Goal: Complete application form

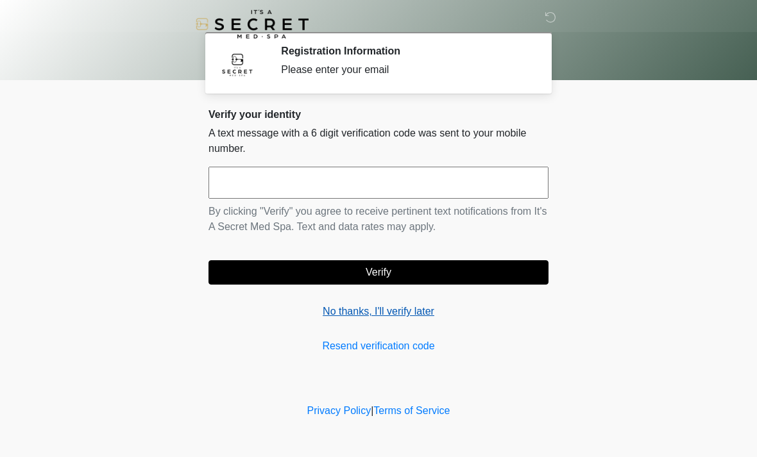
click at [385, 314] on link "No thanks, I'll verify later" at bounding box center [378, 311] width 340 height 15
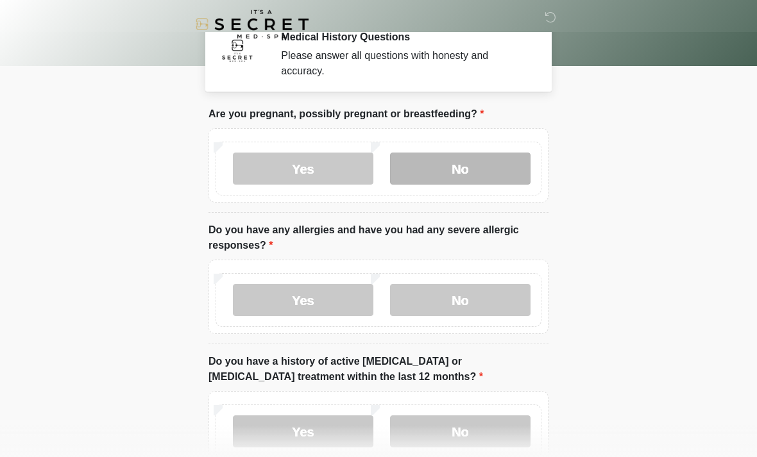
click at [480, 167] on label "No" at bounding box center [460, 169] width 140 height 32
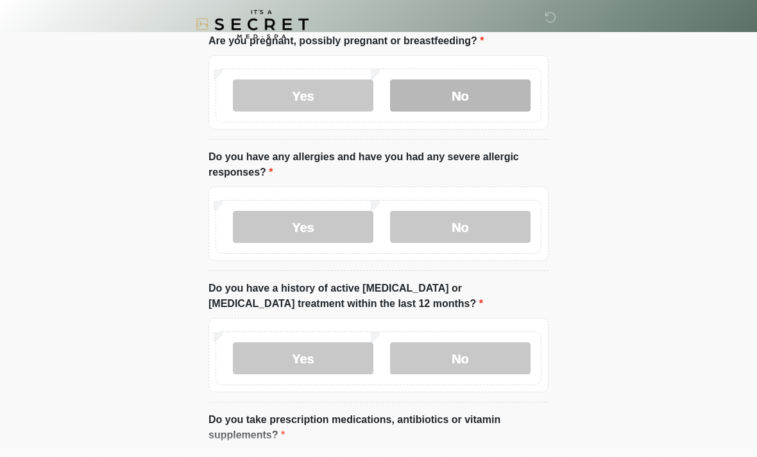
scroll to position [88, 0]
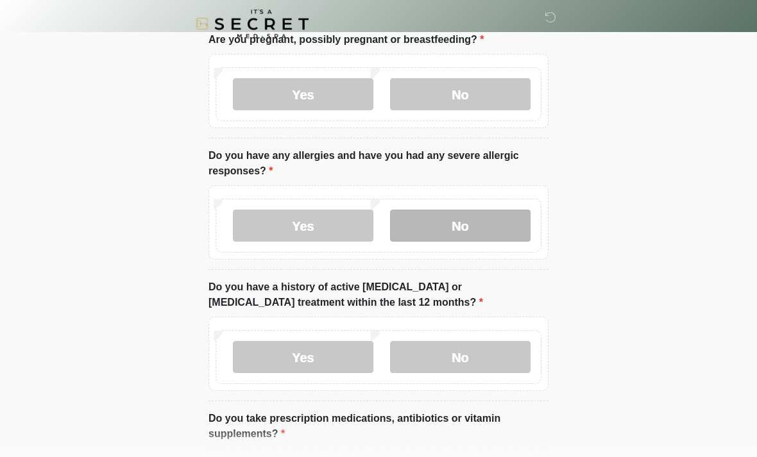
click at [482, 224] on label "No" at bounding box center [460, 226] width 140 height 32
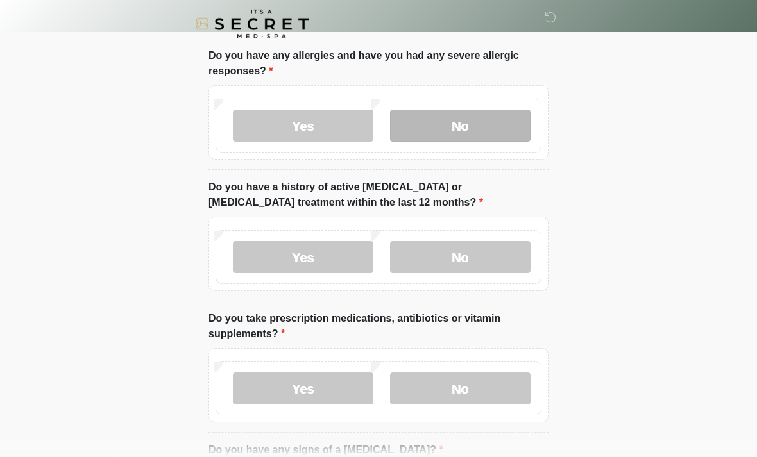
scroll to position [189, 0]
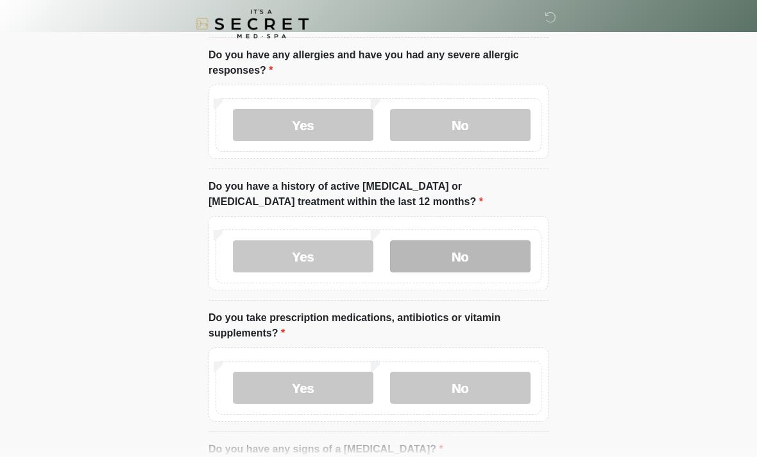
click at [478, 258] on label "No" at bounding box center [460, 257] width 140 height 32
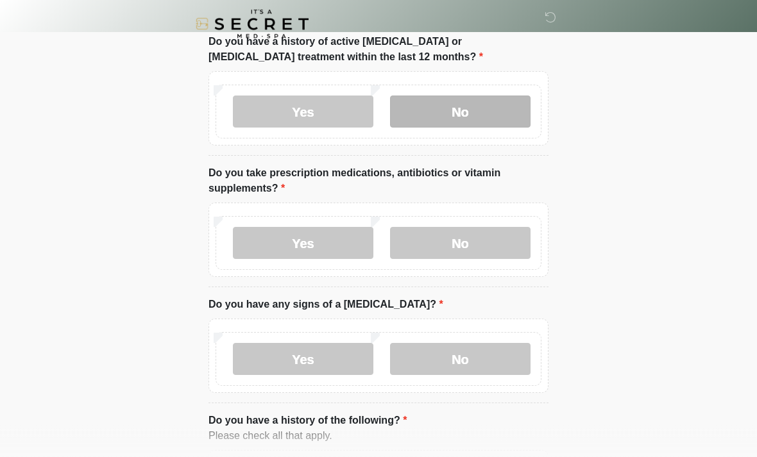
scroll to position [334, 0]
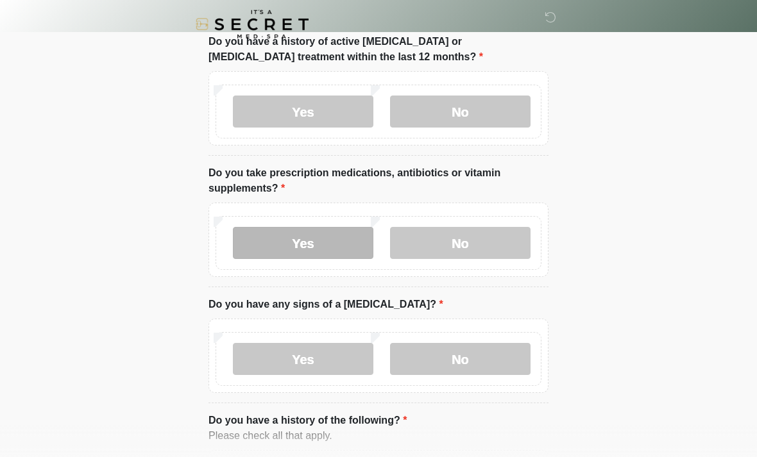
click at [298, 237] on label "Yes" at bounding box center [303, 243] width 140 height 32
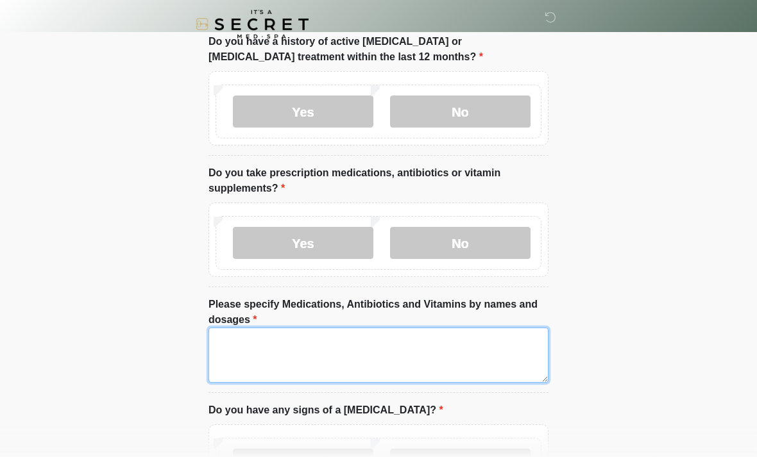
click at [324, 344] on textarea "Please specify Medications, Antibiotics and Vitamins by names and dosages" at bounding box center [378, 355] width 340 height 55
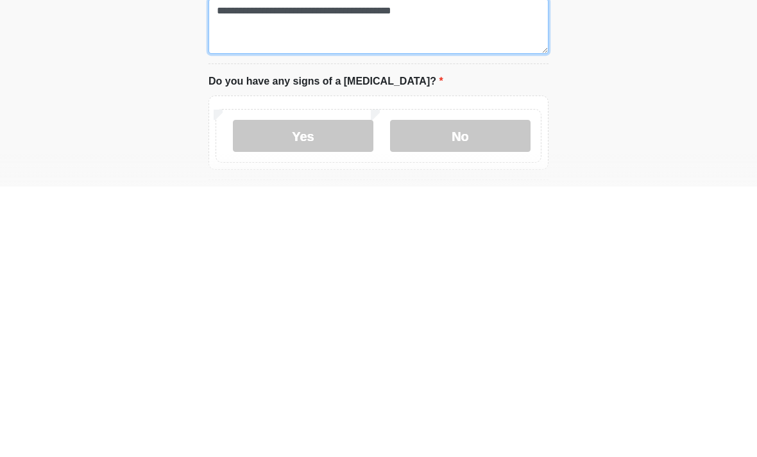
scroll to position [393, 0]
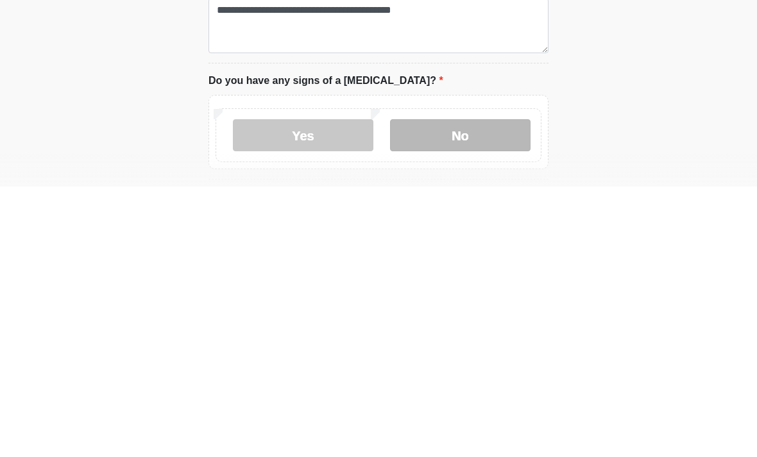
click at [460, 390] on label "No" at bounding box center [460, 406] width 140 height 32
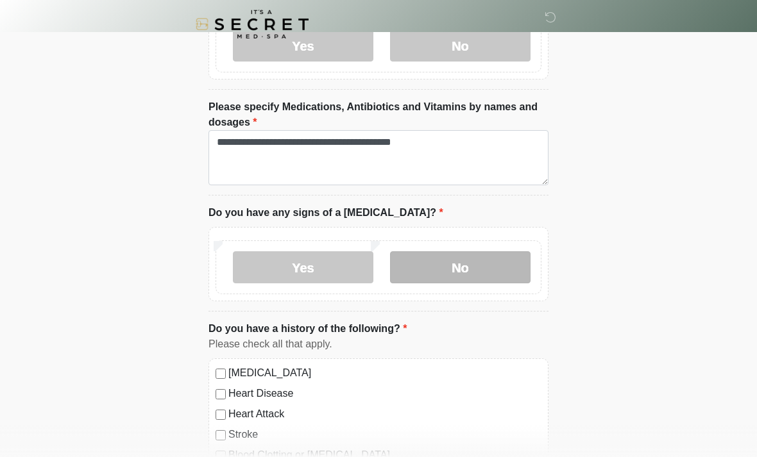
scroll to position [531, 0]
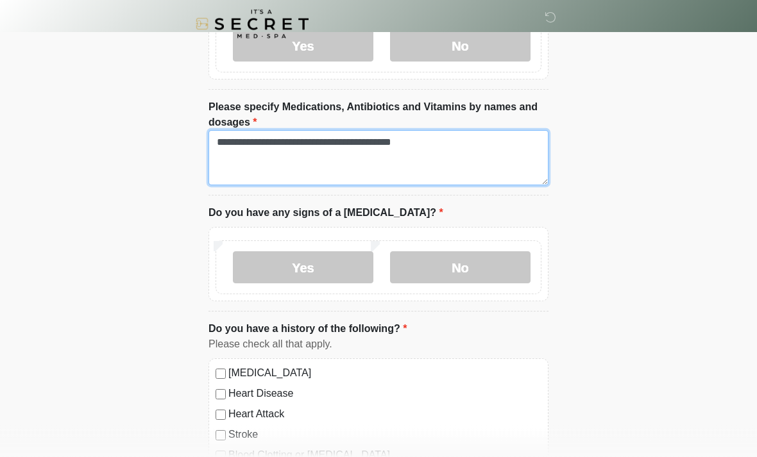
click at [280, 141] on textarea "**********" at bounding box center [378, 158] width 340 height 55
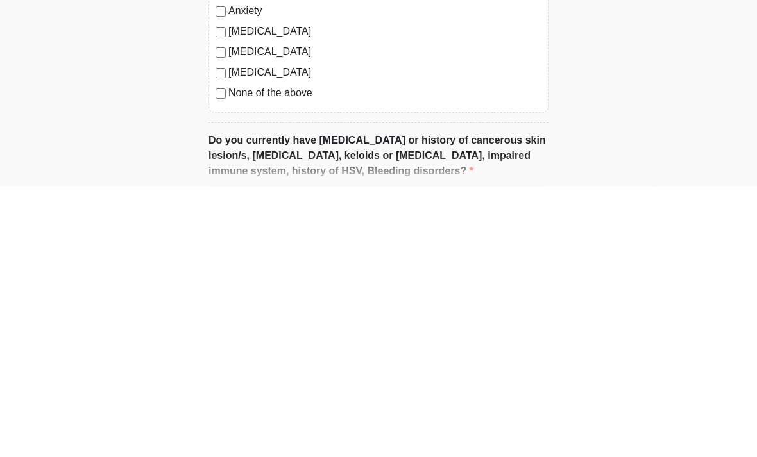
scroll to position [768, 0]
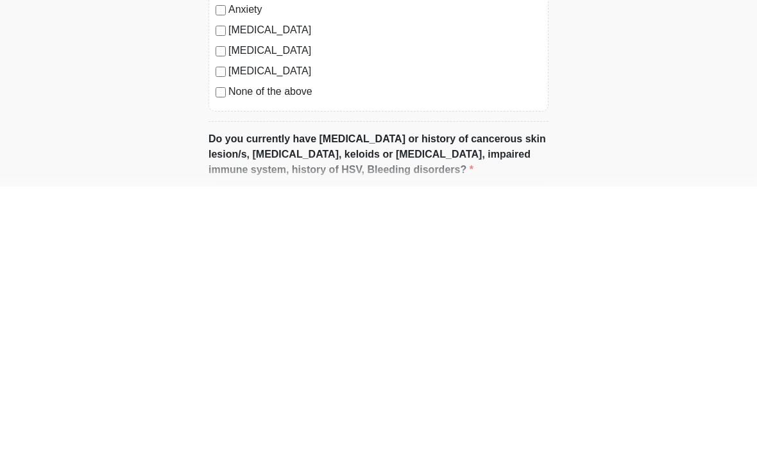
type textarea "**********"
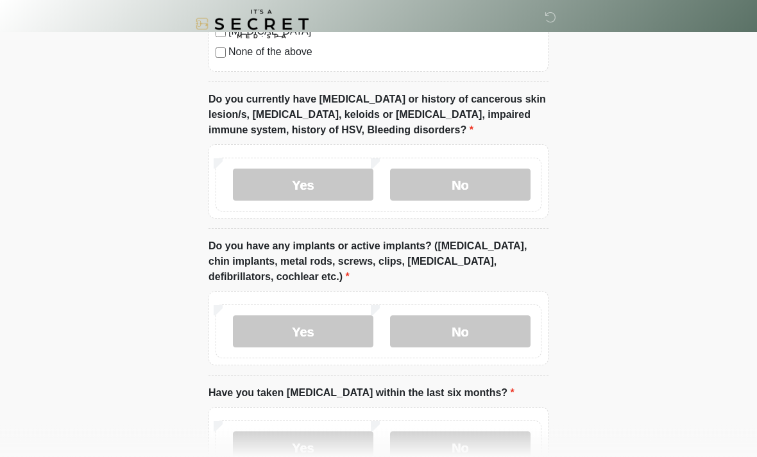
scroll to position [1079, 0]
click at [483, 179] on label "No" at bounding box center [460, 185] width 140 height 32
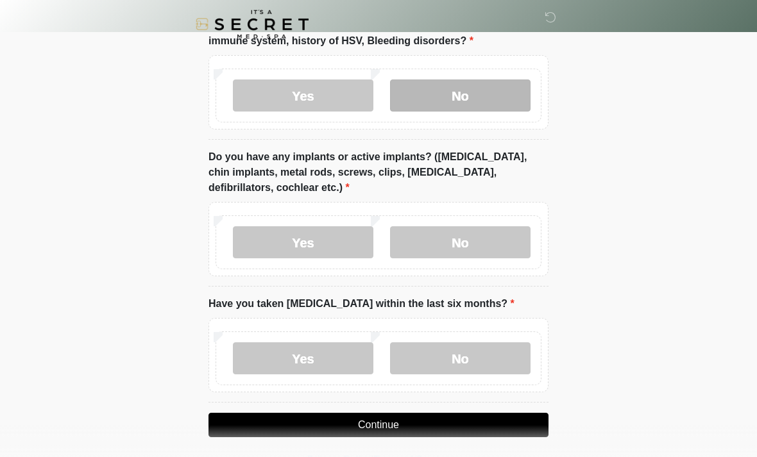
scroll to position [1173, 0]
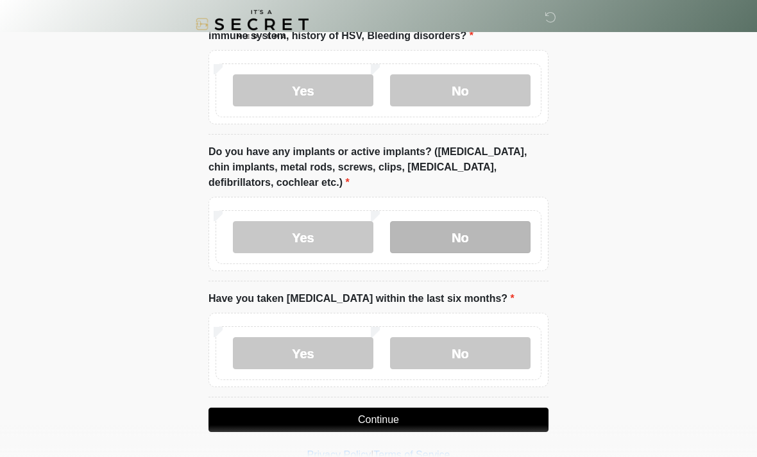
click at [484, 233] on label "No" at bounding box center [460, 237] width 140 height 32
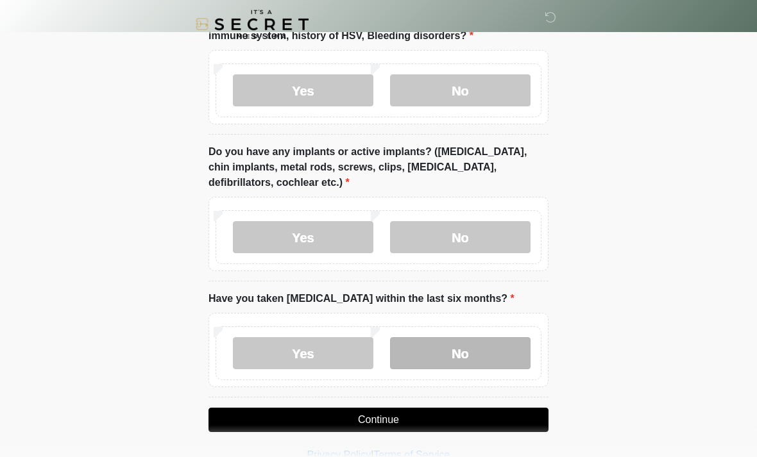
click at [474, 351] on label "No" at bounding box center [460, 353] width 140 height 32
click at [449, 417] on button "Continue" at bounding box center [378, 420] width 340 height 24
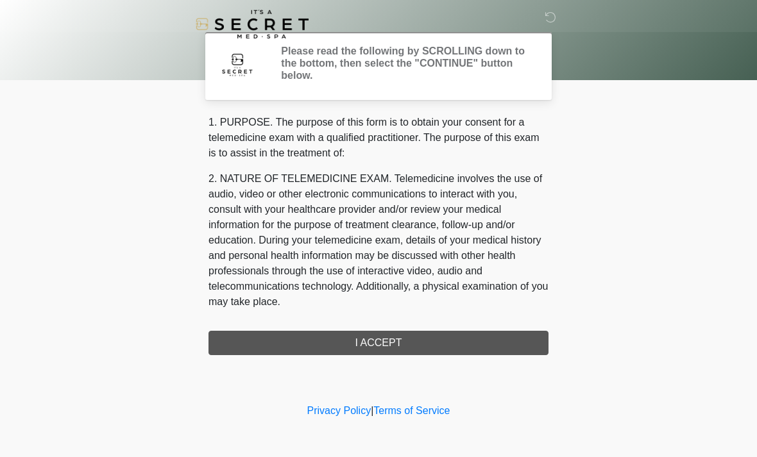
scroll to position [0, 0]
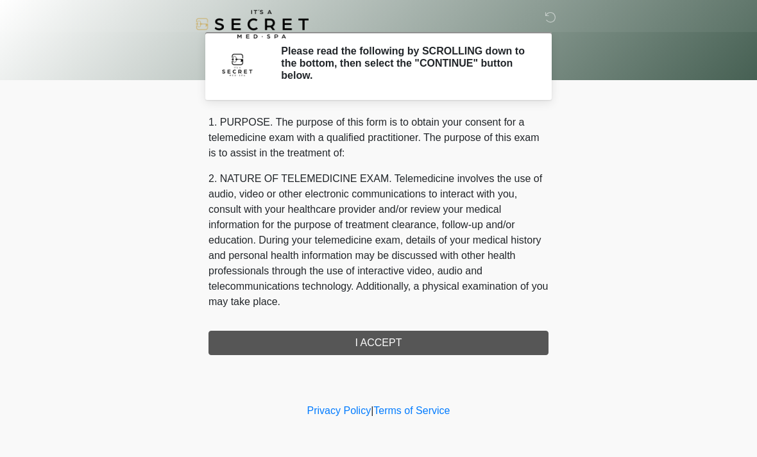
click at [460, 337] on div "1. PURPOSE. The purpose of this form is to obtain your consent for a telemedici…" at bounding box center [378, 235] width 340 height 240
click at [384, 337] on div "1. PURPOSE. The purpose of this form is to obtain your consent for a telemedici…" at bounding box center [378, 235] width 340 height 240
click at [397, 335] on div "1. PURPOSE. The purpose of this form is to obtain your consent for a telemedici…" at bounding box center [378, 235] width 340 height 240
click at [349, 410] on link "Privacy Policy" at bounding box center [339, 410] width 64 height 11
click at [424, 407] on link "Terms of Service" at bounding box center [411, 410] width 76 height 11
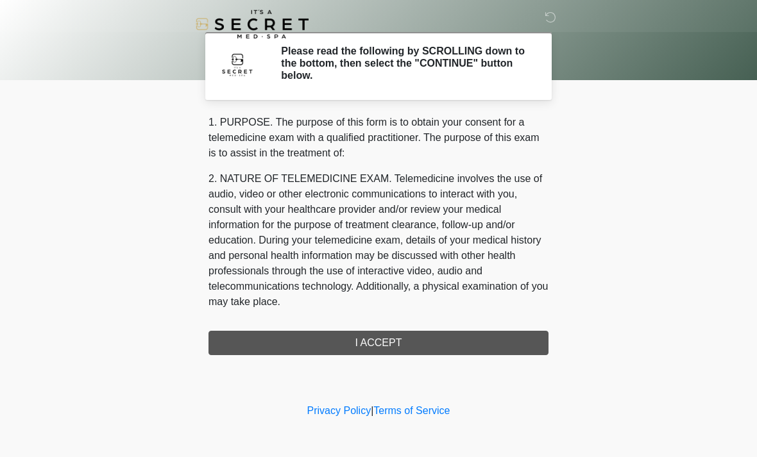
click at [422, 341] on div "1. PURPOSE. The purpose of this form is to obtain your consent for a telemedici…" at bounding box center [378, 235] width 340 height 240
click at [546, 13] on icon at bounding box center [550, 18] width 12 height 12
click at [377, 342] on div "1. PURPOSE. The purpose of this form is to obtain your consent for a telemedici…" at bounding box center [378, 235] width 340 height 240
click at [376, 342] on div "1. PURPOSE. The purpose of this form is to obtain your consent for a telemedici…" at bounding box center [378, 235] width 340 height 240
click at [379, 332] on div "1. PURPOSE. The purpose of this form is to obtain your consent for a telemedici…" at bounding box center [378, 235] width 340 height 240
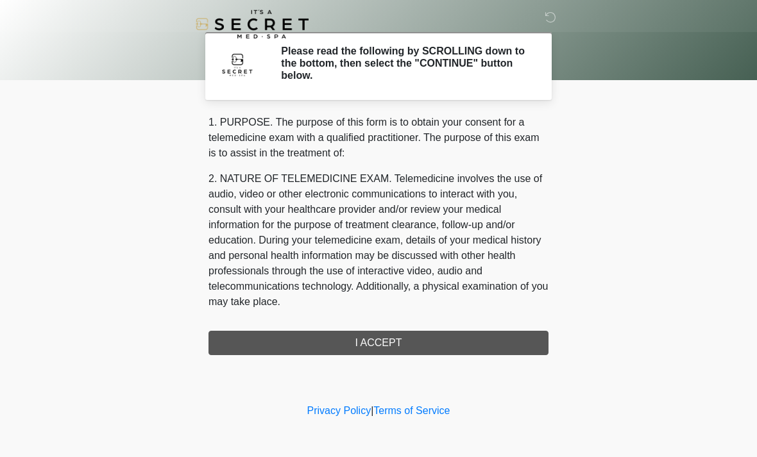
click at [379, 332] on div "1. PURPOSE. The purpose of this form is to obtain your consent for a telemedici…" at bounding box center [378, 235] width 340 height 240
click at [376, 334] on div "1. PURPOSE. The purpose of this form is to obtain your consent for a telemedici…" at bounding box center [378, 235] width 340 height 240
click at [428, 70] on h2 "Please read the following by SCROLLING down to the bottom, then select the "CON…" at bounding box center [405, 63] width 248 height 37
click at [443, 62] on h2 "Please read the following by SCROLLING down to the bottom, then select the "CON…" at bounding box center [405, 63] width 248 height 37
click at [442, 61] on h2 "Please read the following by SCROLLING down to the bottom, then select the "CON…" at bounding box center [405, 63] width 248 height 37
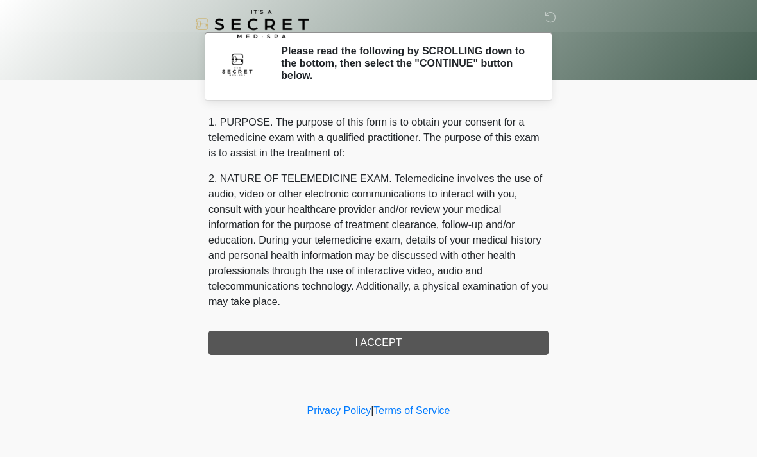
click at [462, 69] on h2 "Please read the following by SCROLLING down to the bottom, then select the "CON…" at bounding box center [405, 63] width 248 height 37
click at [462, 348] on div "1. PURPOSE. The purpose of this form is to obtain your consent for a telemedici…" at bounding box center [378, 235] width 340 height 240
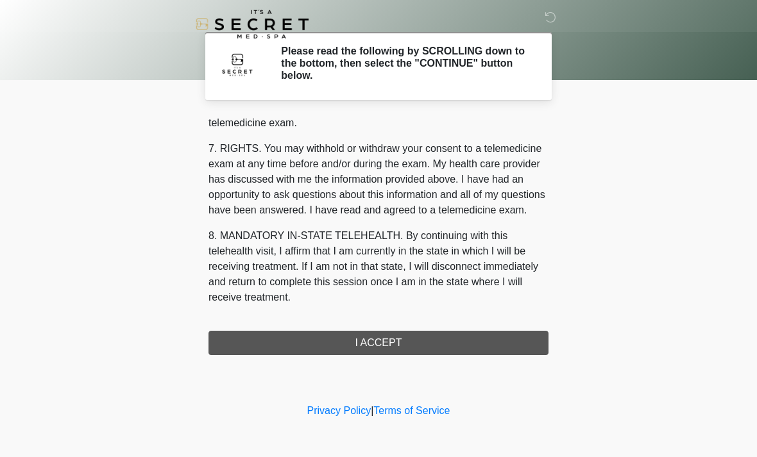
scroll to position [543, 0]
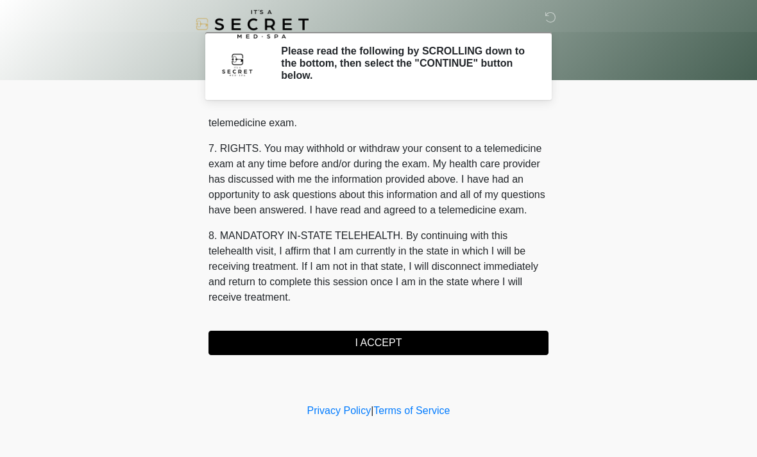
click at [417, 342] on button "I ACCEPT" at bounding box center [378, 343] width 340 height 24
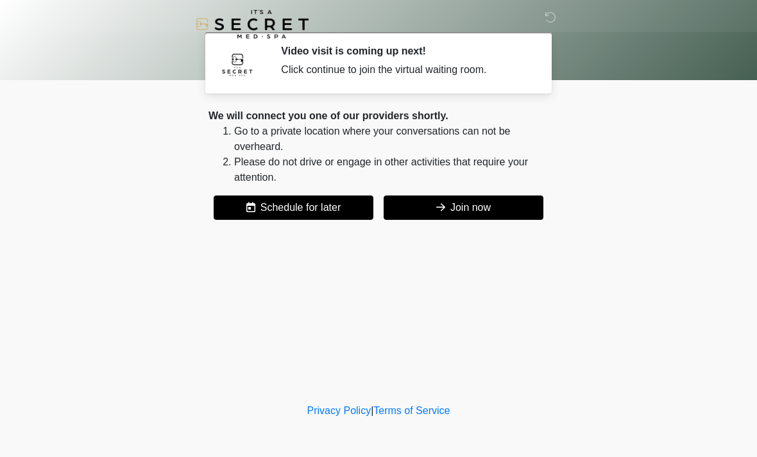
click at [494, 202] on button "Join now" at bounding box center [463, 208] width 160 height 24
